Goal: Communication & Community: Participate in discussion

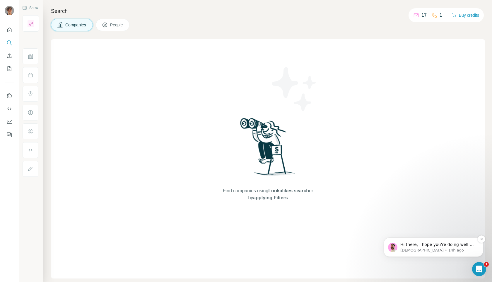
click at [428, 246] on p "Hi there, I hope you're doing well 🙏 I've taken a look and I can see that you h…" at bounding box center [439, 245] width 76 height 6
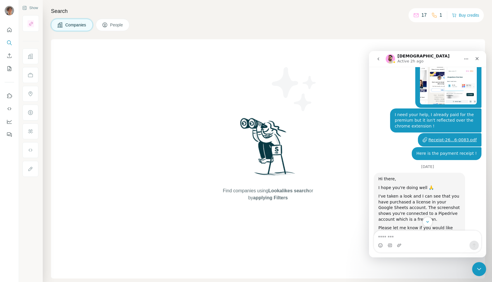
scroll to position [338, 0]
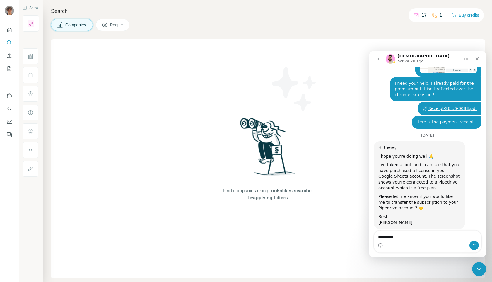
type textarea "**********"
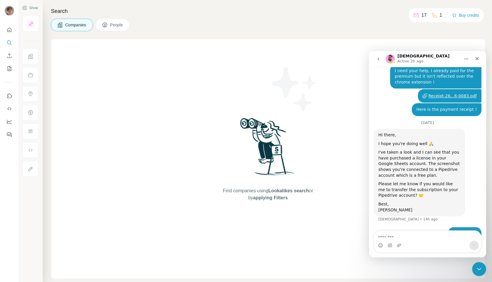
scroll to position [355, 0]
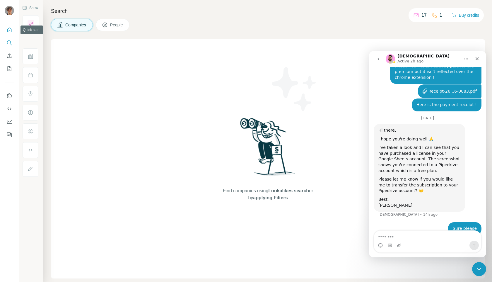
click at [12, 30] on button "Quick start" at bounding box center [9, 30] width 9 height 11
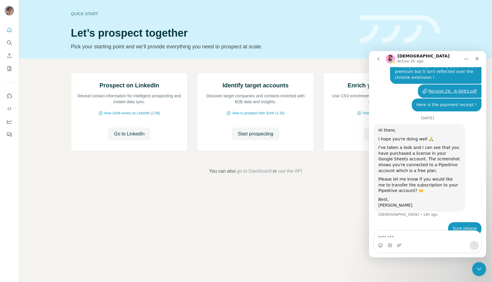
click at [445, 60] on div "[DEMOGRAPHIC_DATA] Active 2h ago" at bounding box center [423, 59] width 74 height 10
click at [466, 59] on icon "Home" at bounding box center [467, 59] width 4 height 1
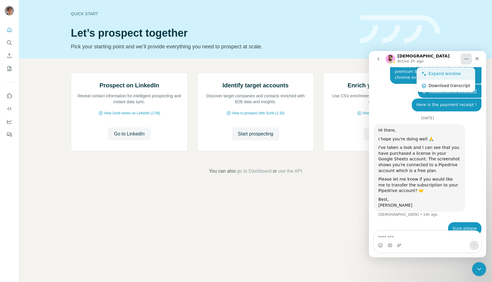
click at [431, 72] on div "Expand window" at bounding box center [450, 74] width 42 height 6
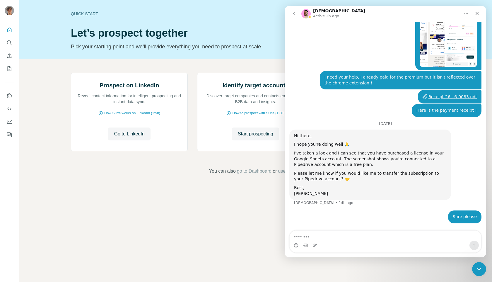
scroll to position [264, 0]
click at [293, 13] on icon "go back" at bounding box center [294, 13] width 5 height 5
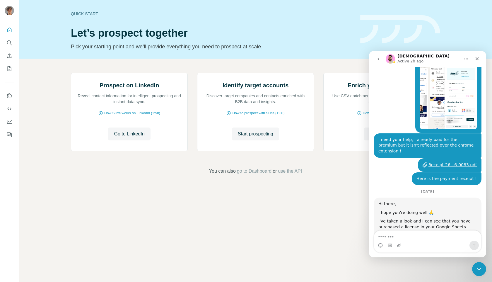
scroll to position [0, 0]
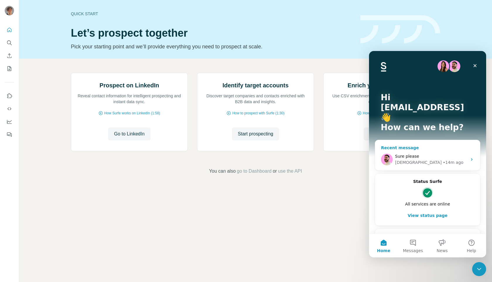
click at [416, 154] on span "Sure please" at bounding box center [407, 156] width 24 height 5
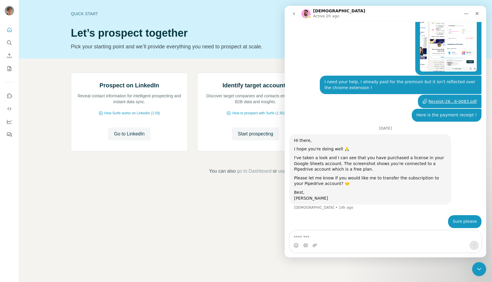
scroll to position [264, 0]
